Goal: Transaction & Acquisition: Purchase product/service

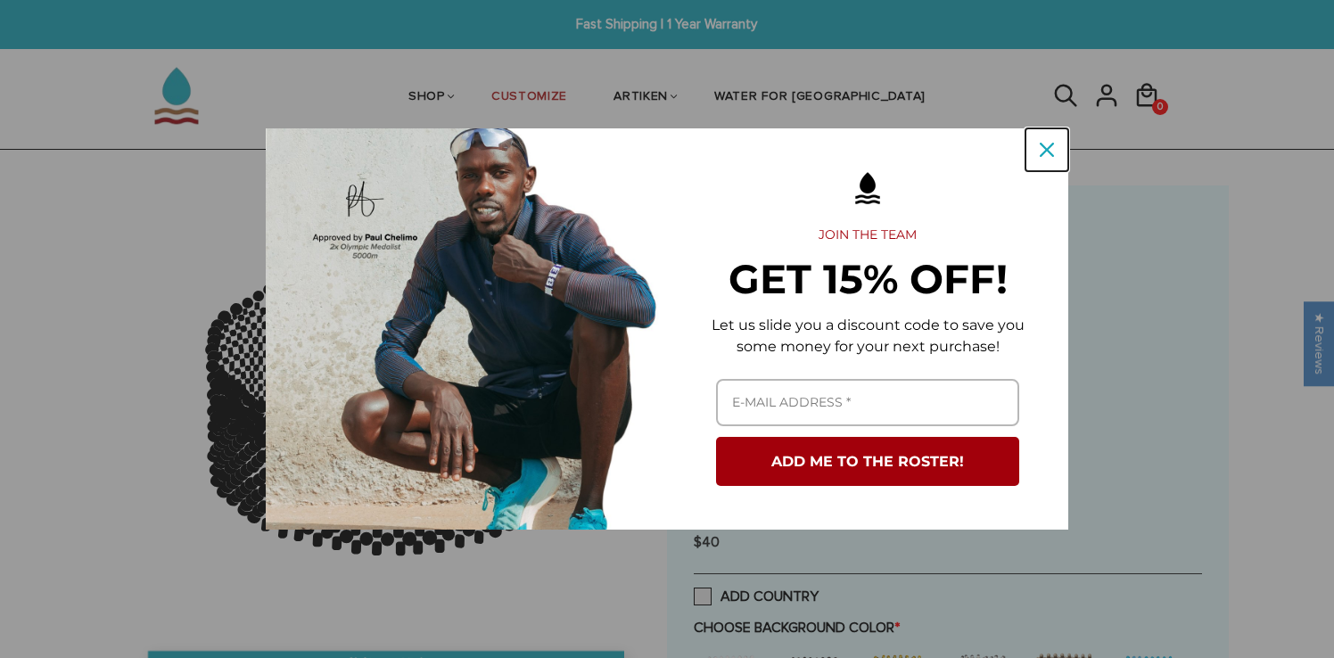
click at [1045, 147] on icon "close icon" at bounding box center [1047, 150] width 14 height 14
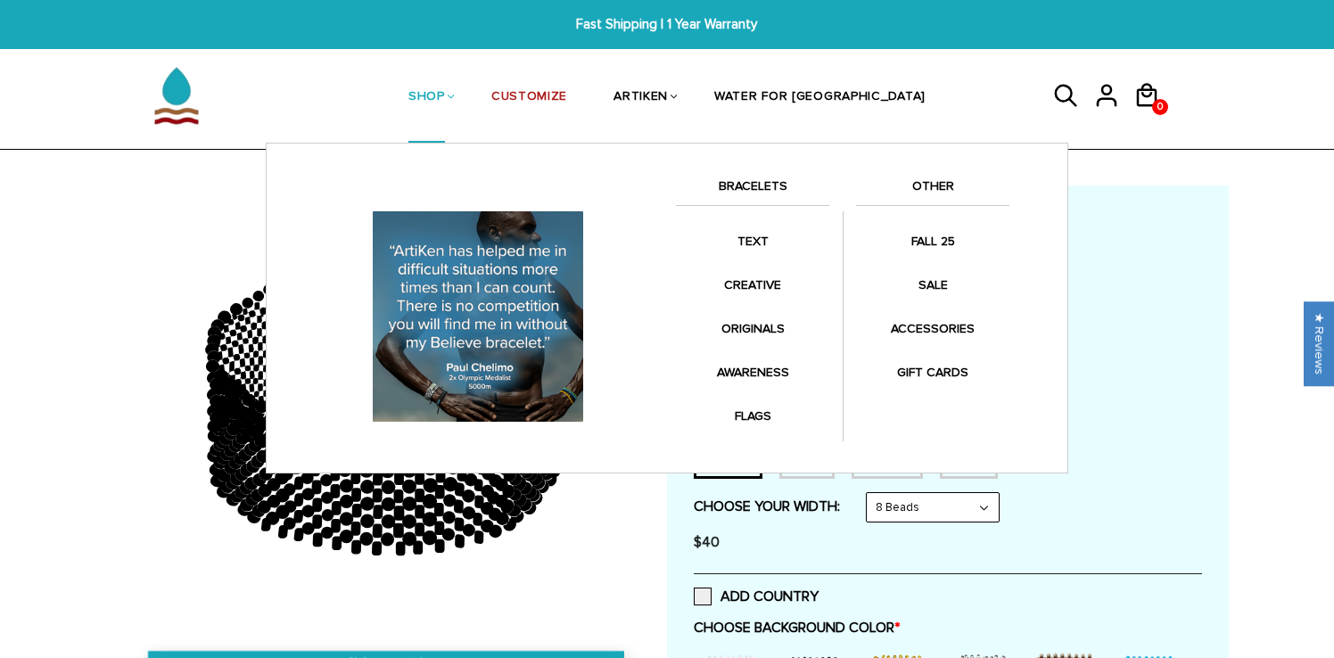
click at [445, 95] on link "SHOP" at bounding box center [426, 98] width 37 height 92
click at [743, 191] on link "BRACELETS" at bounding box center [752, 191] width 153 height 30
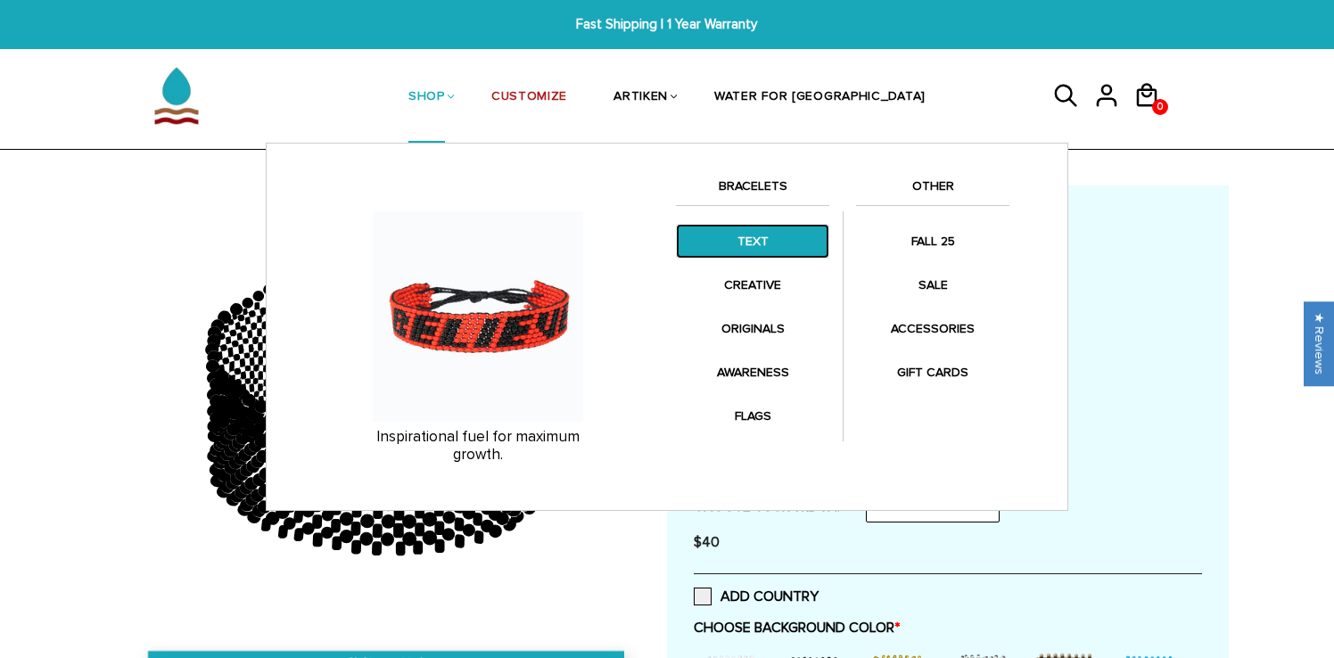
click at [743, 235] on link "TEXT" at bounding box center [752, 241] width 153 height 35
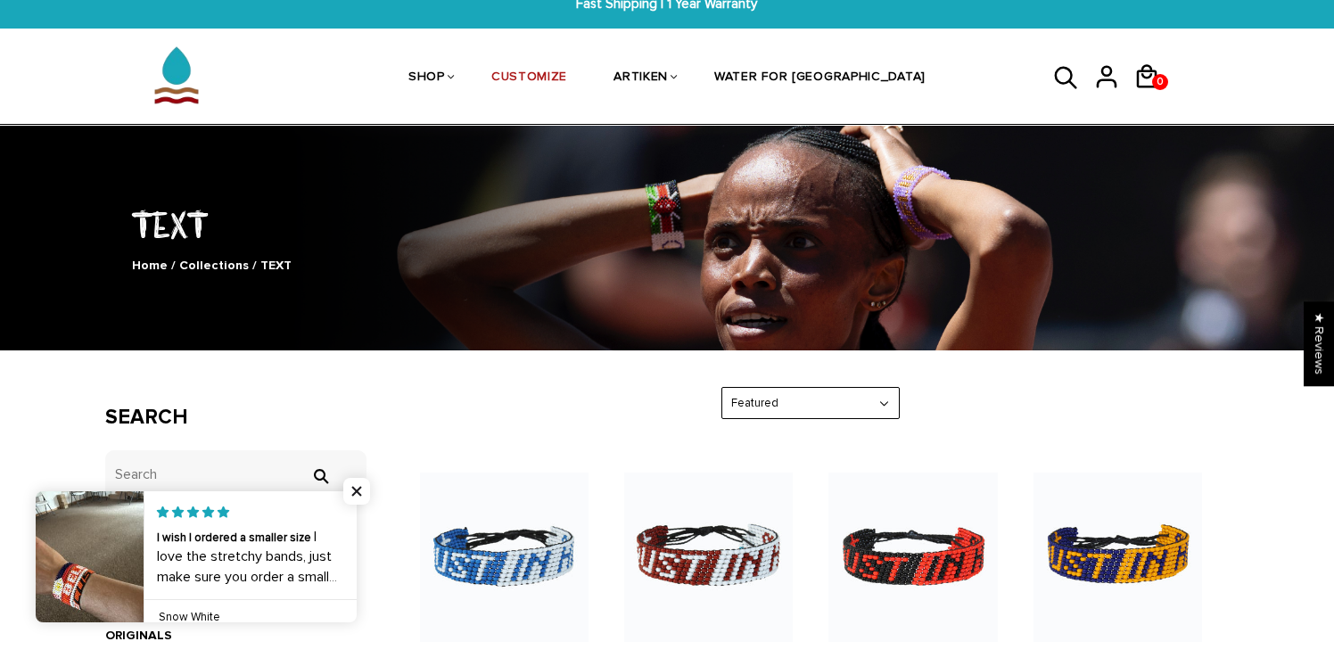
scroll to position [22, 0]
